Goal: Information Seeking & Learning: Compare options

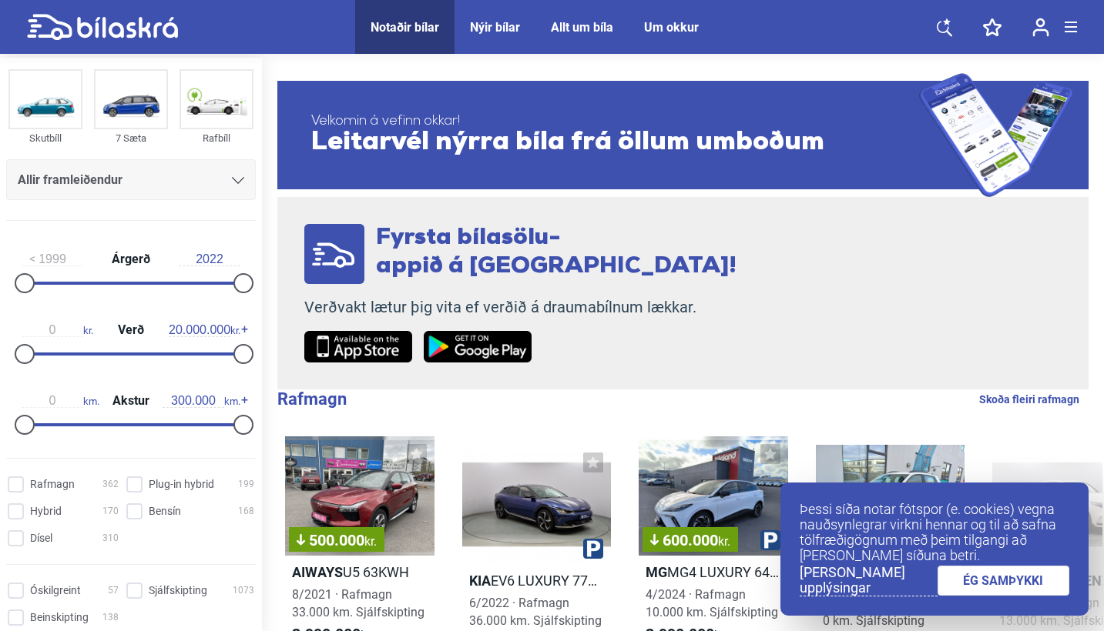
scroll to position [112, 0]
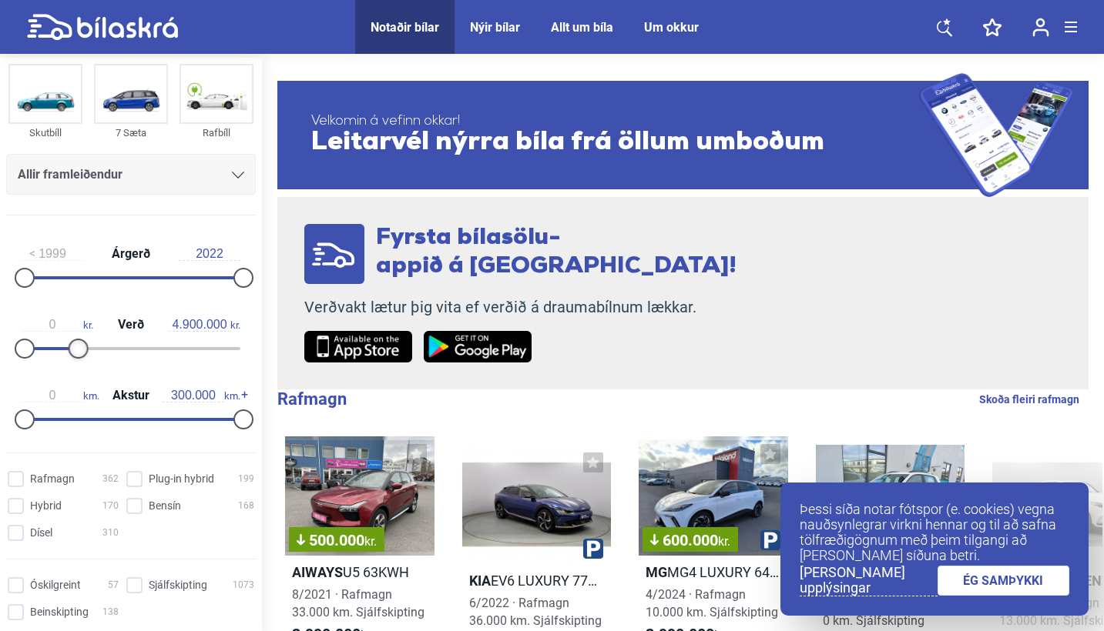
type input "5.000.000"
drag, startPoint x: 236, startPoint y: 355, endPoint x: 76, endPoint y: 381, distance: 162.3
click at [76, 381] on div "1999 Árgerð 2022 0 kr. Verð 5.000.000 kr. 0 km. Akstur 300.000 km." at bounding box center [131, 334] width 262 height 213
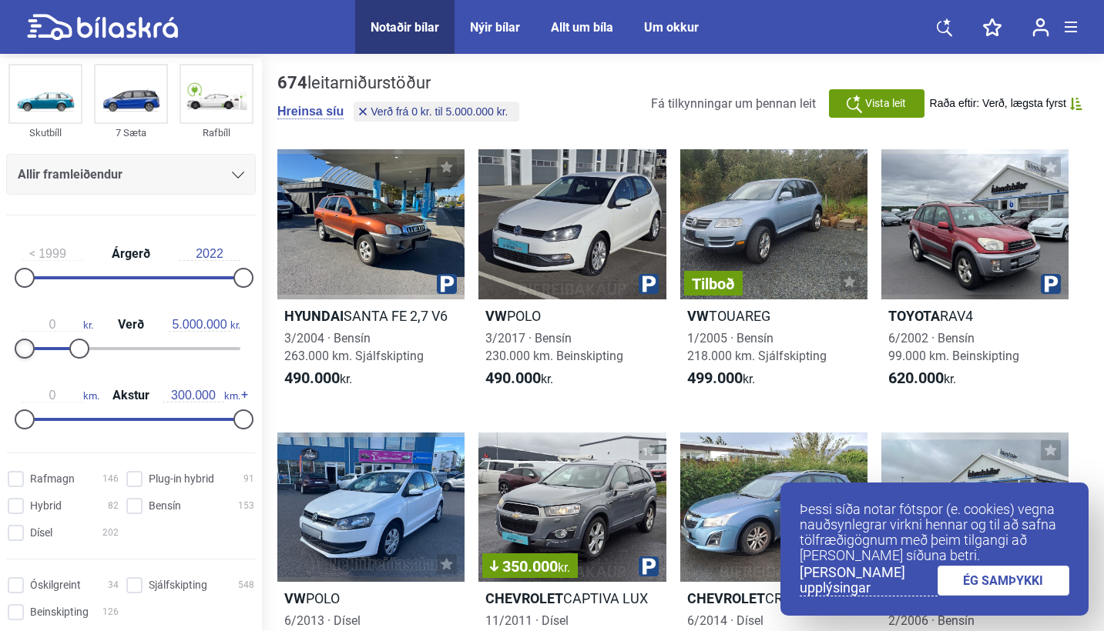
type input "100.000"
click at [24, 349] on div at bounding box center [25, 349] width 20 height 20
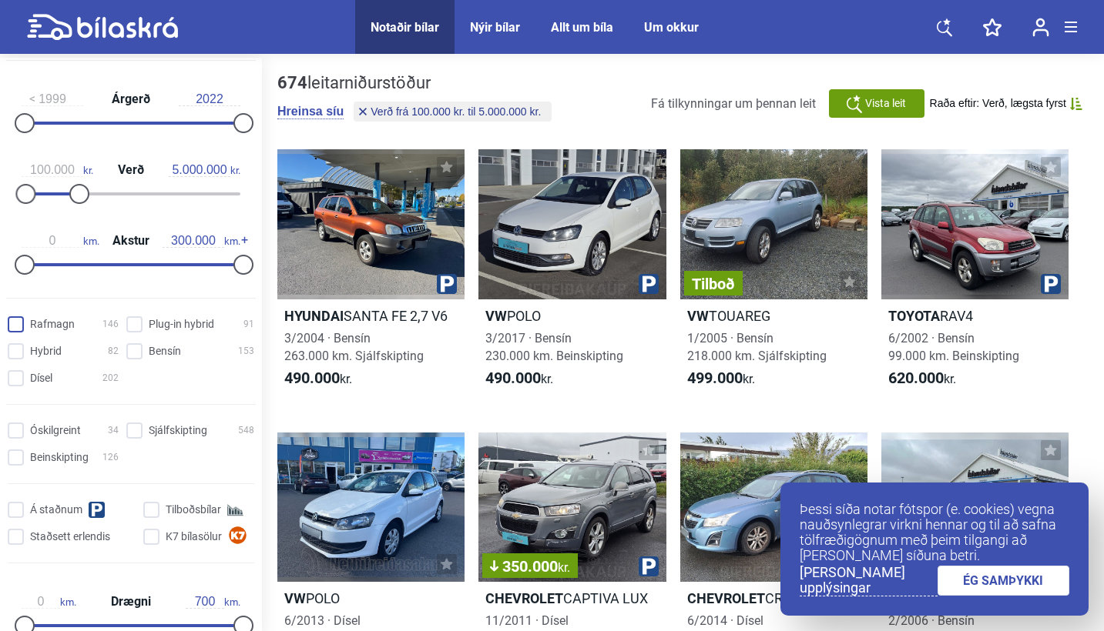
scroll to position [270, 0]
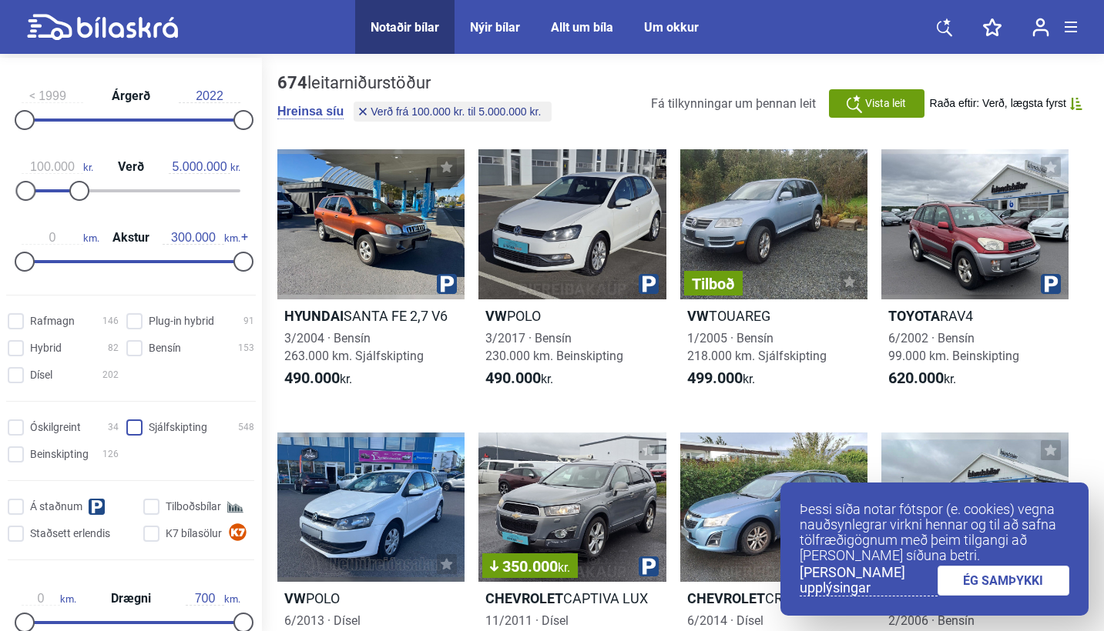
click at [129, 434] on input "Sjálfskipting 548" at bounding box center [193, 428] width 128 height 16
checkbox input "true"
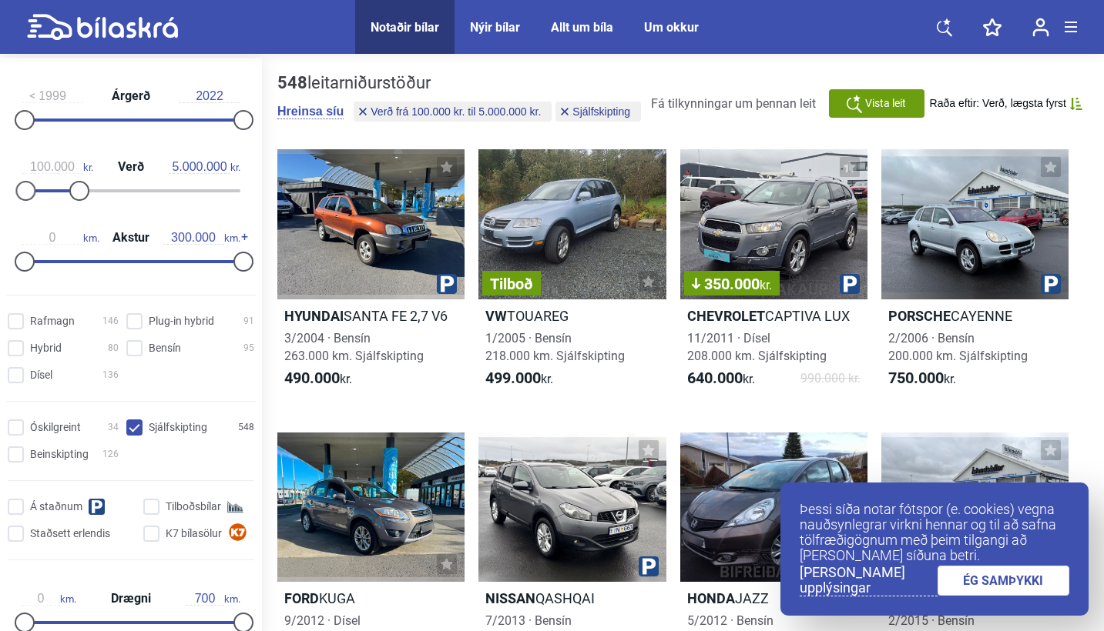
scroll to position [176, 0]
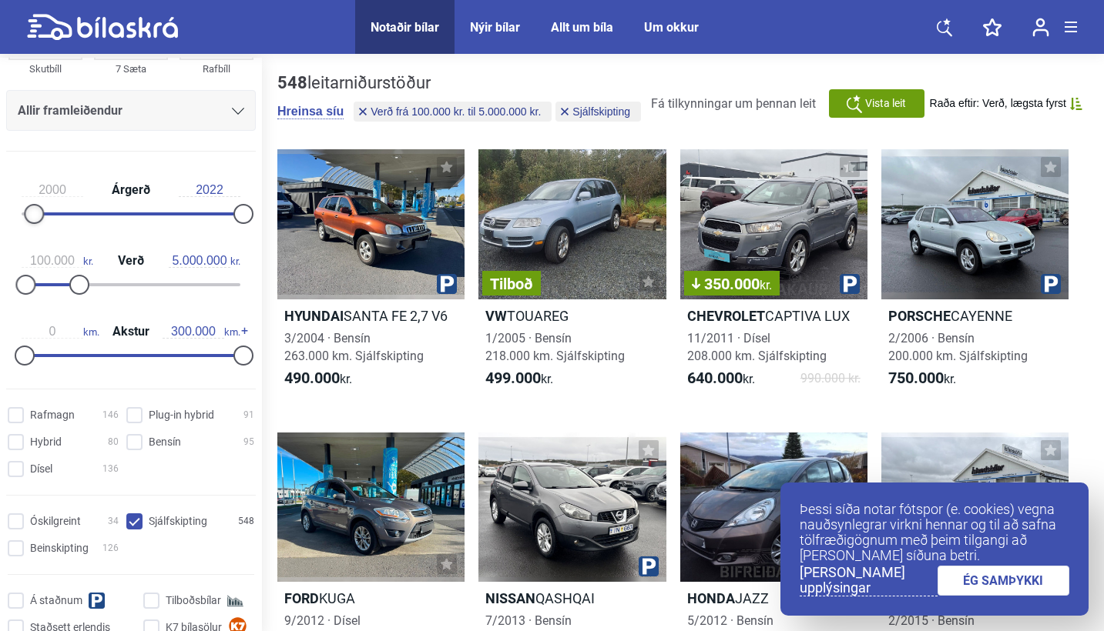
drag, startPoint x: 22, startPoint y: 209, endPoint x: 32, endPoint y: 213, distance: 10.5
click at [31, 213] on div at bounding box center [34, 214] width 20 height 20
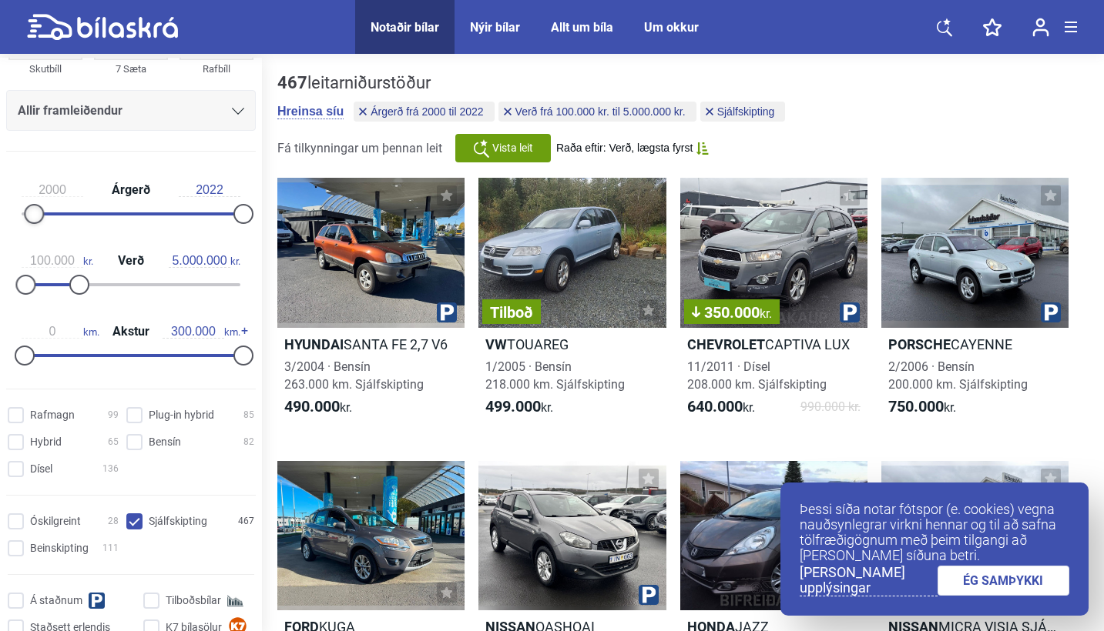
click at [32, 213] on div at bounding box center [34, 214] width 20 height 20
type input "2005"
drag, startPoint x: 32, startPoint y: 213, endPoint x: 76, endPoint y: 223, distance: 45.8
click at [76, 223] on div at bounding box center [82, 214] width 20 height 20
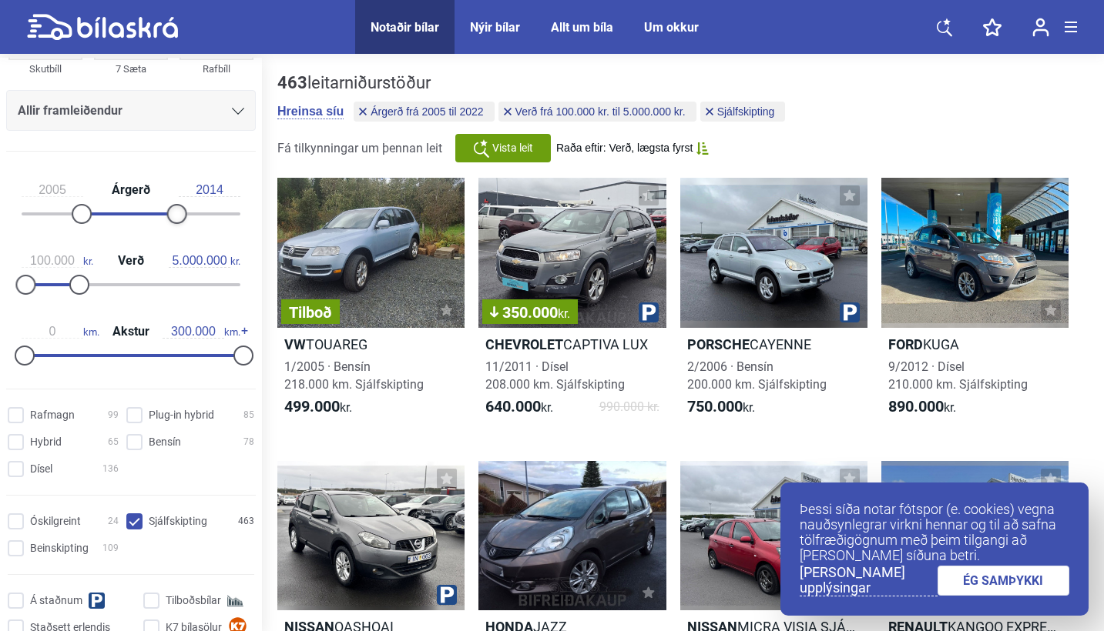
drag, startPoint x: 238, startPoint y: 213, endPoint x: 167, endPoint y: 226, distance: 71.9
click at [167, 226] on div "2005 Árgerð 2014" at bounding box center [131, 199] width 250 height 71
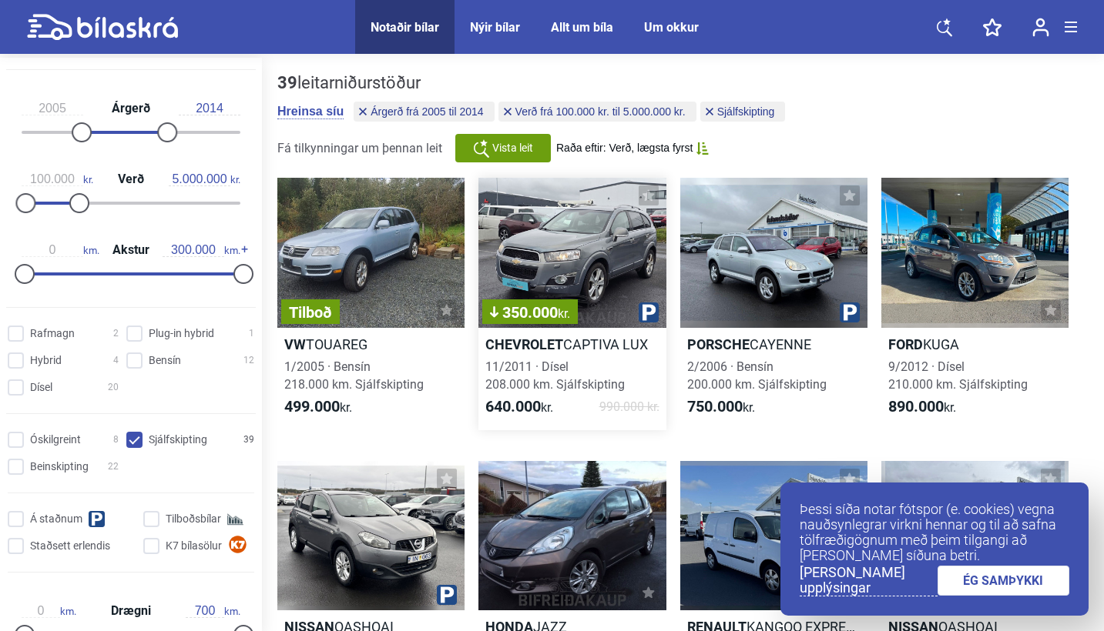
scroll to position [23, 0]
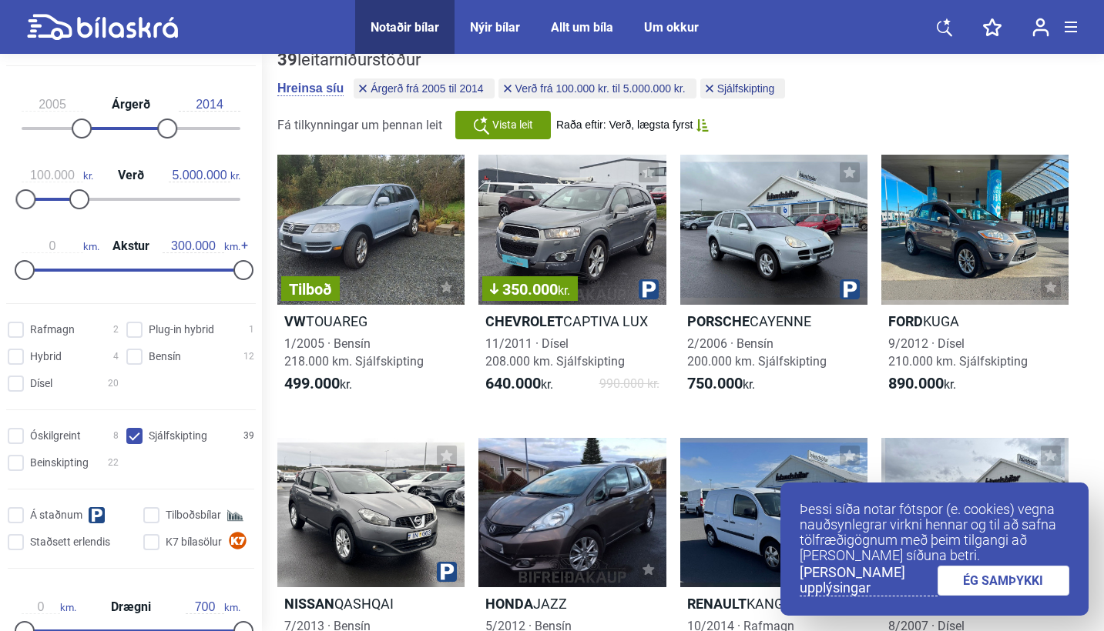
click at [973, 576] on link "ÉG SAMÞYKKI" at bounding box center [1003, 581] width 132 height 30
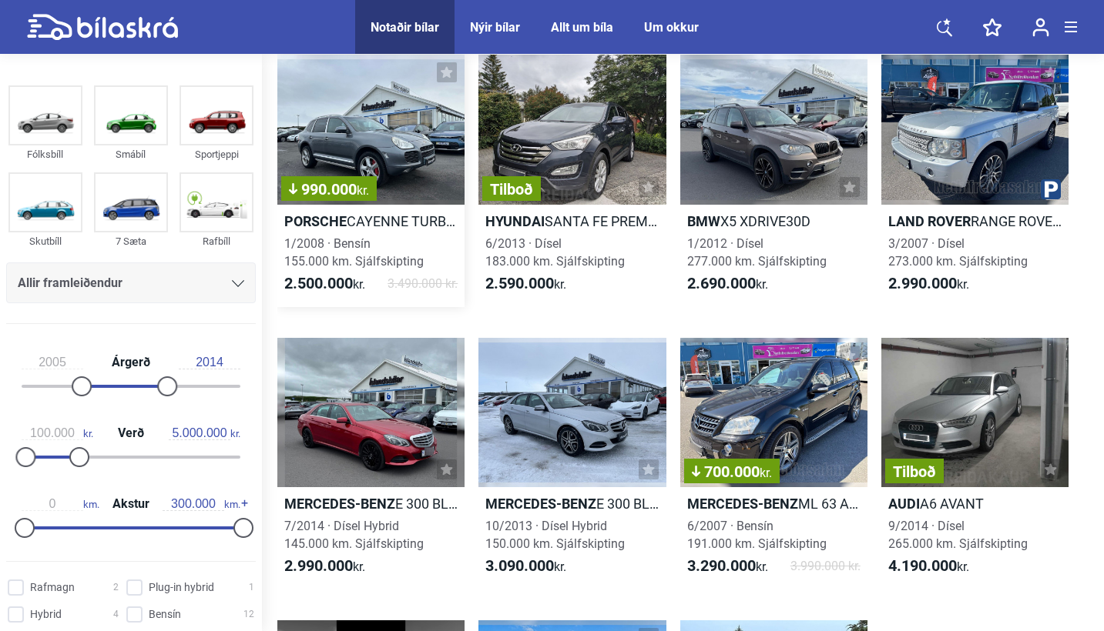
scroll to position [2104, 0]
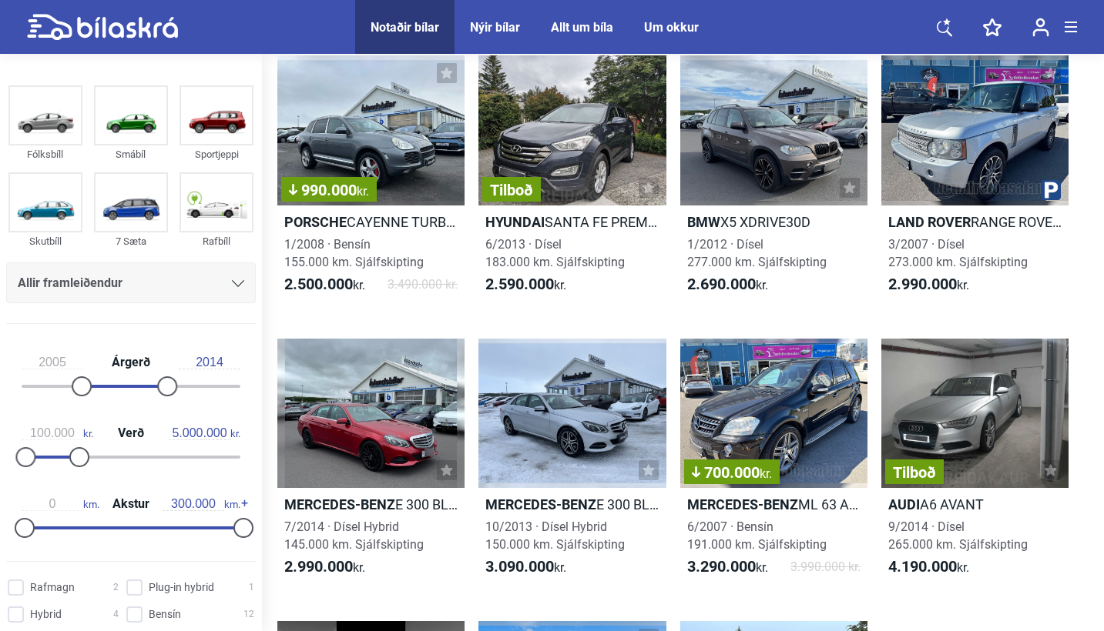
type input "2022"
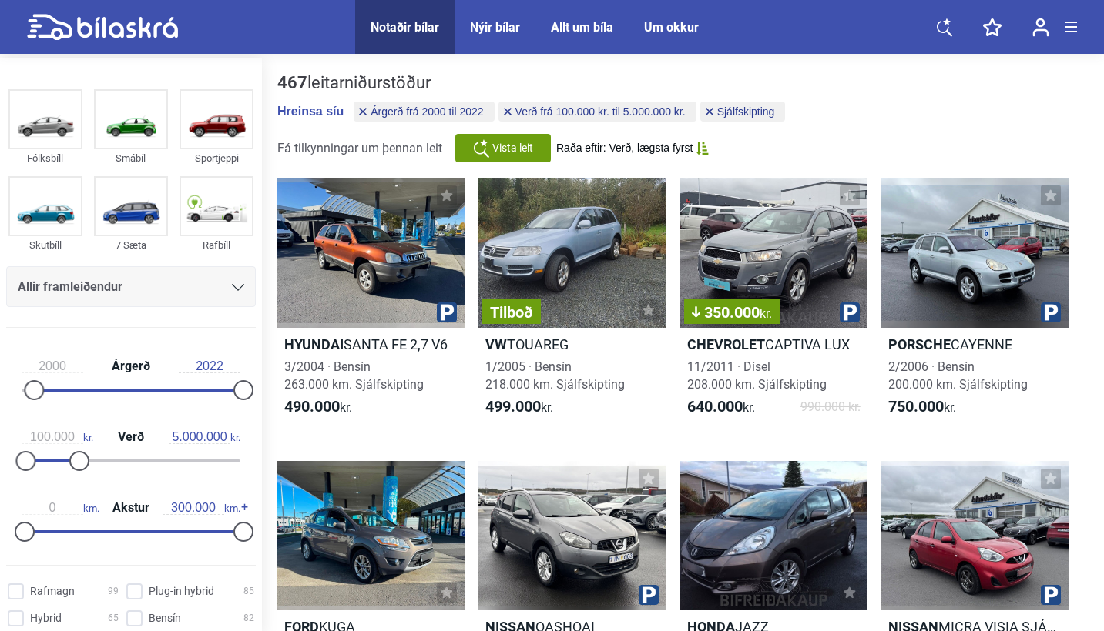
type input "1999"
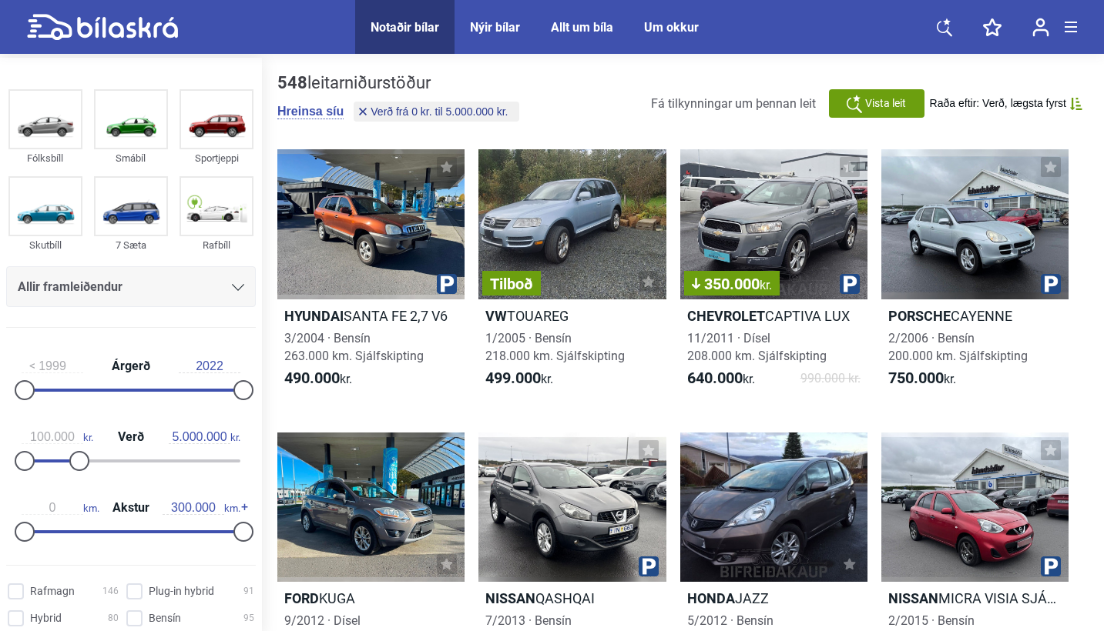
type input "0"
checkbox input "false"
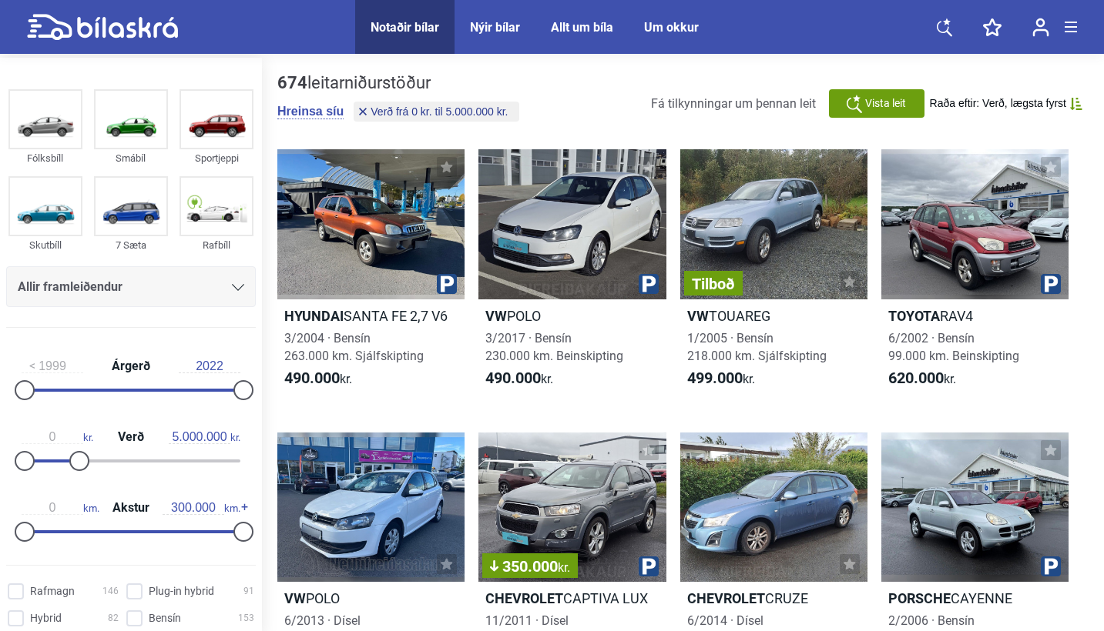
type input "20.000.000"
